Goal: Task Accomplishment & Management: Manage account settings

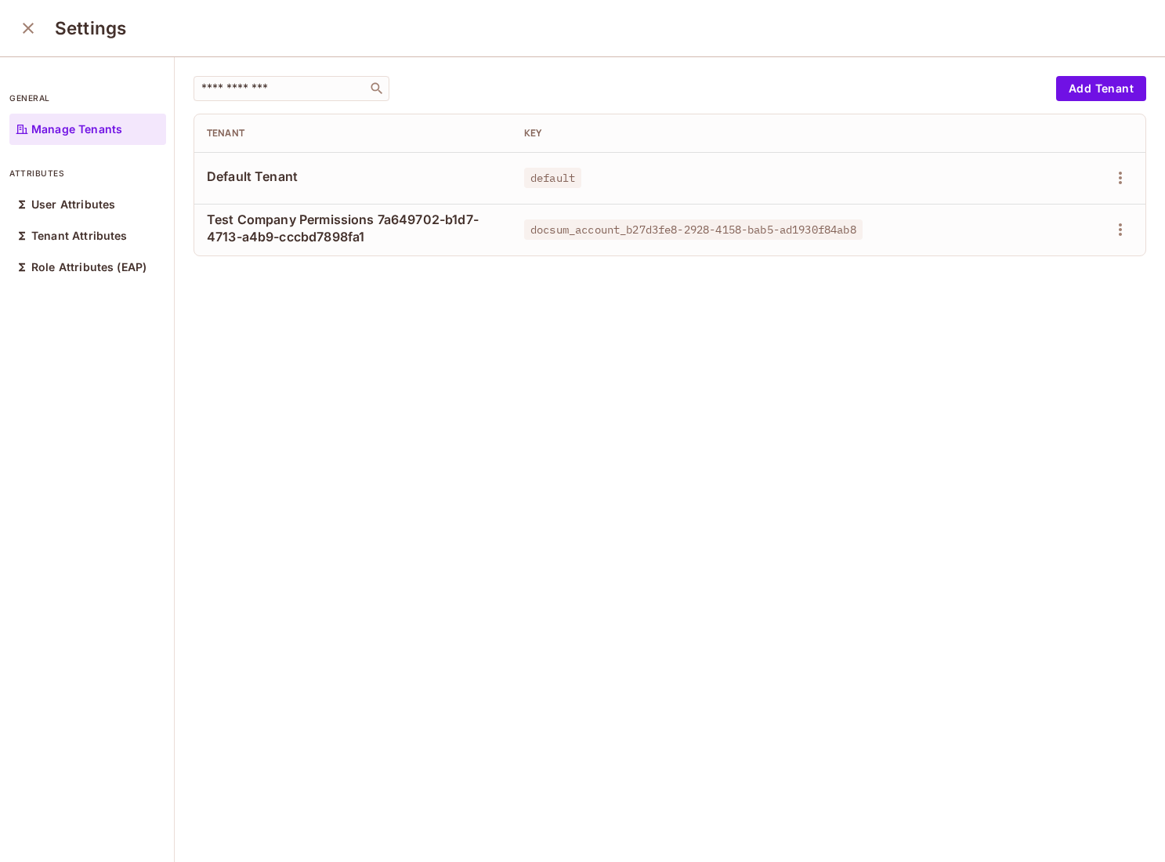
click at [536, 180] on span "default" at bounding box center [552, 178] width 57 height 20
copy span "default"
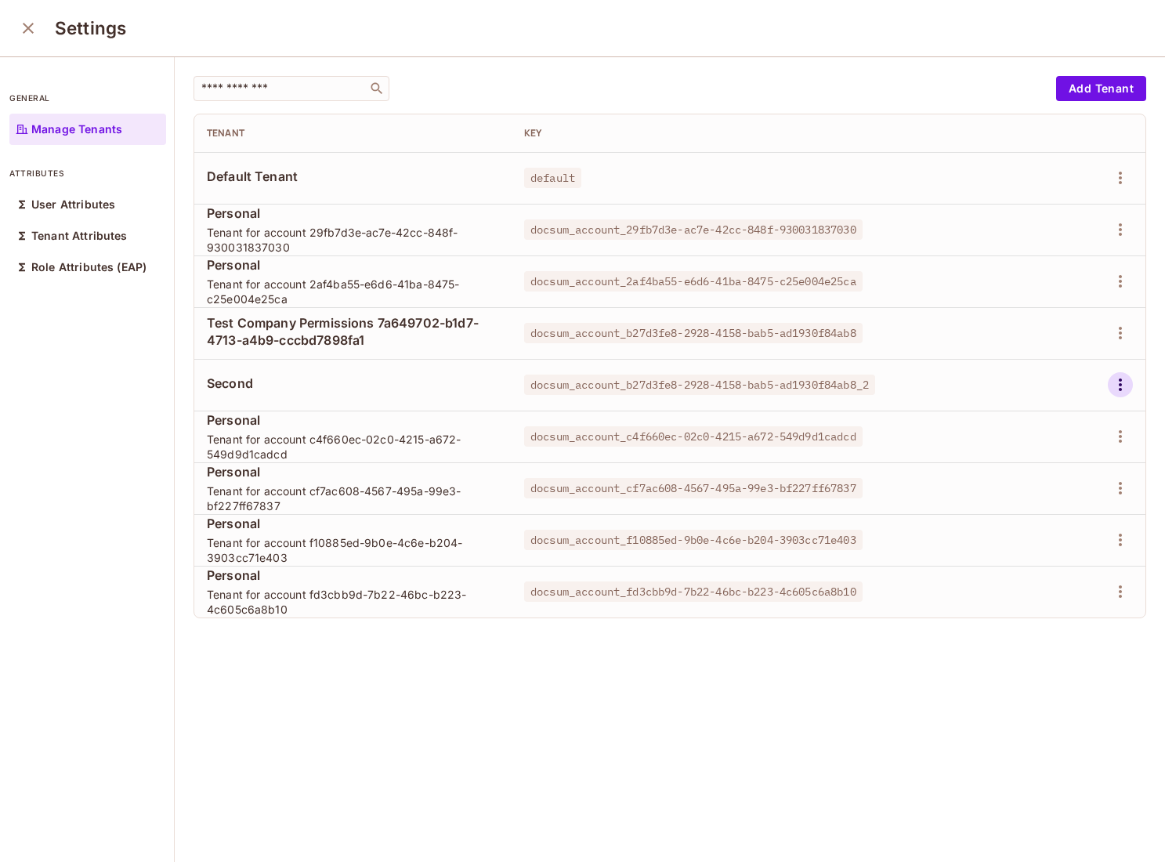
click at [1122, 392] on icon "button" at bounding box center [1120, 384] width 19 height 19
click at [1037, 490] on div "Delete Tenant" at bounding box center [1064, 490] width 74 height 16
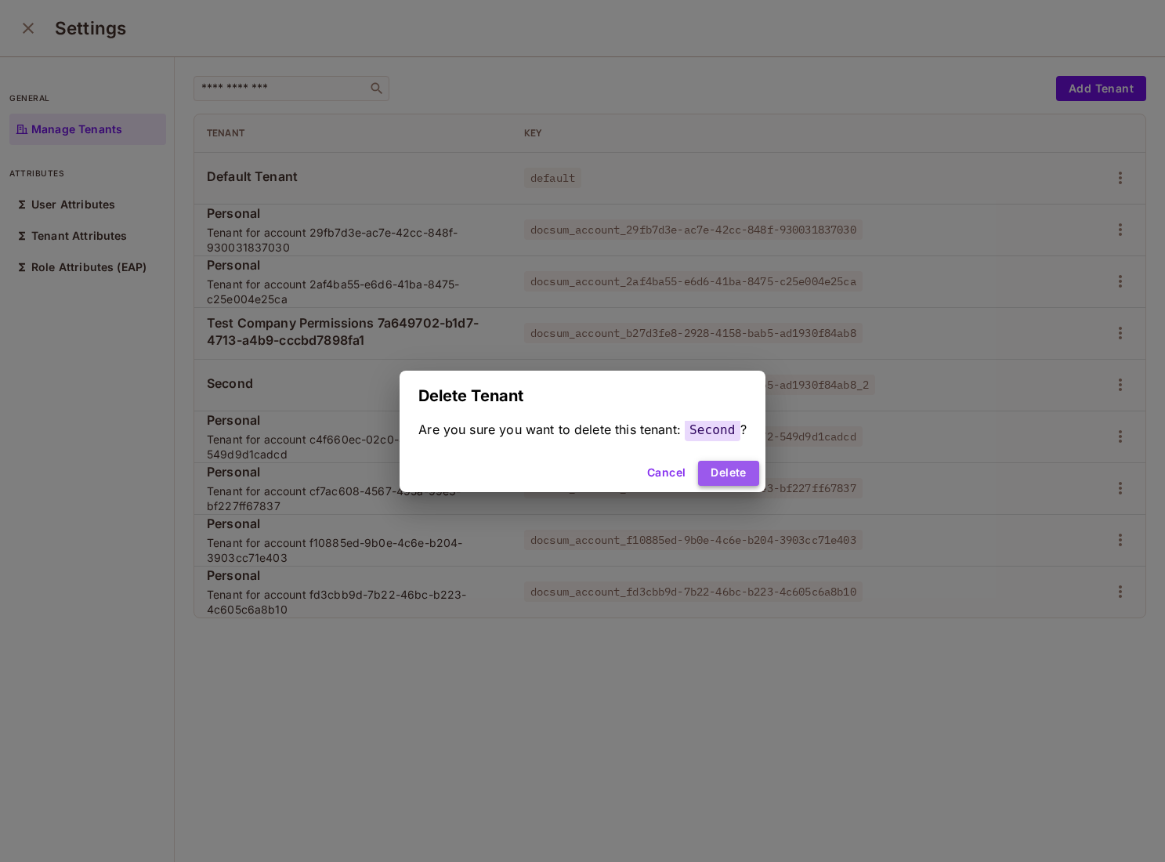
click at [742, 469] on button "Delete" at bounding box center [728, 473] width 60 height 25
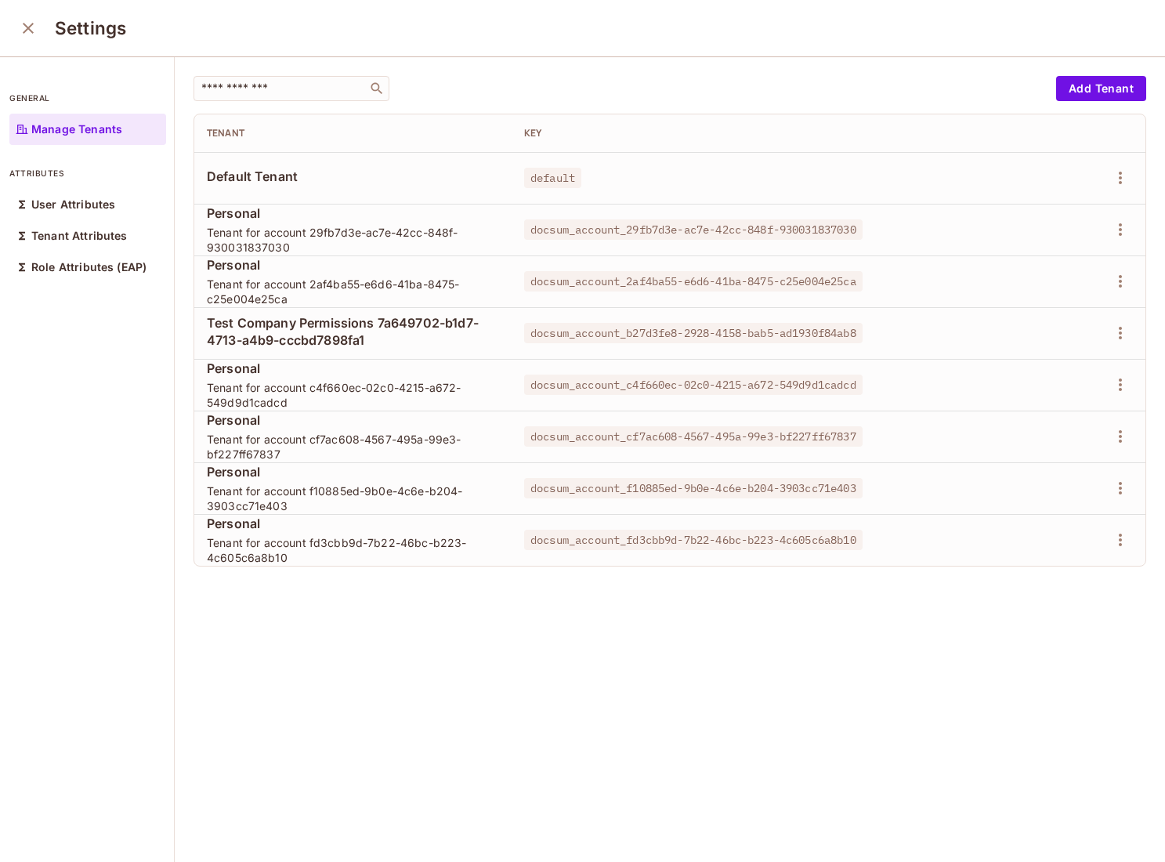
scroll to position [2, 0]
